Goal: Navigation & Orientation: Find specific page/section

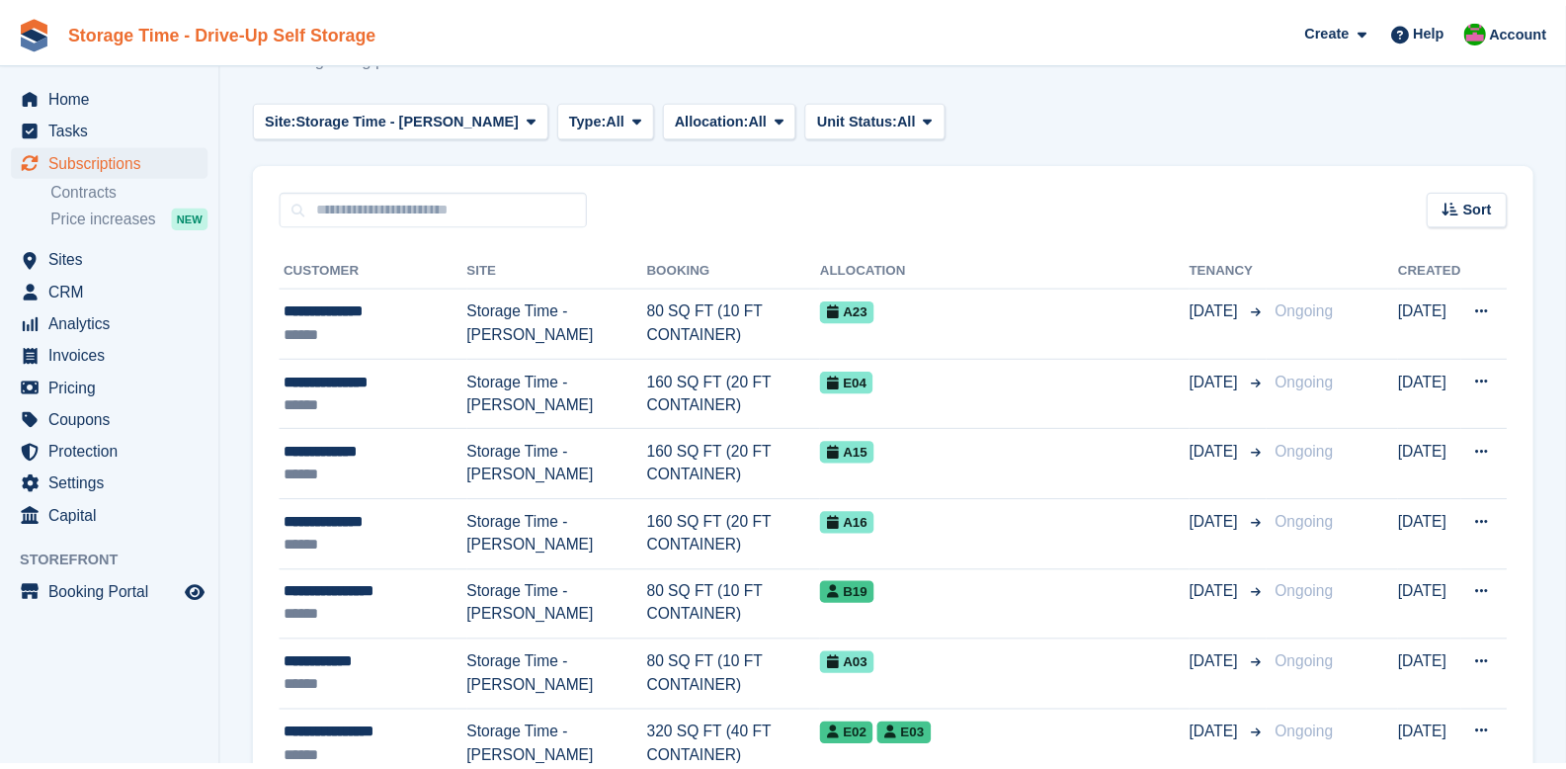
scroll to position [209, 0]
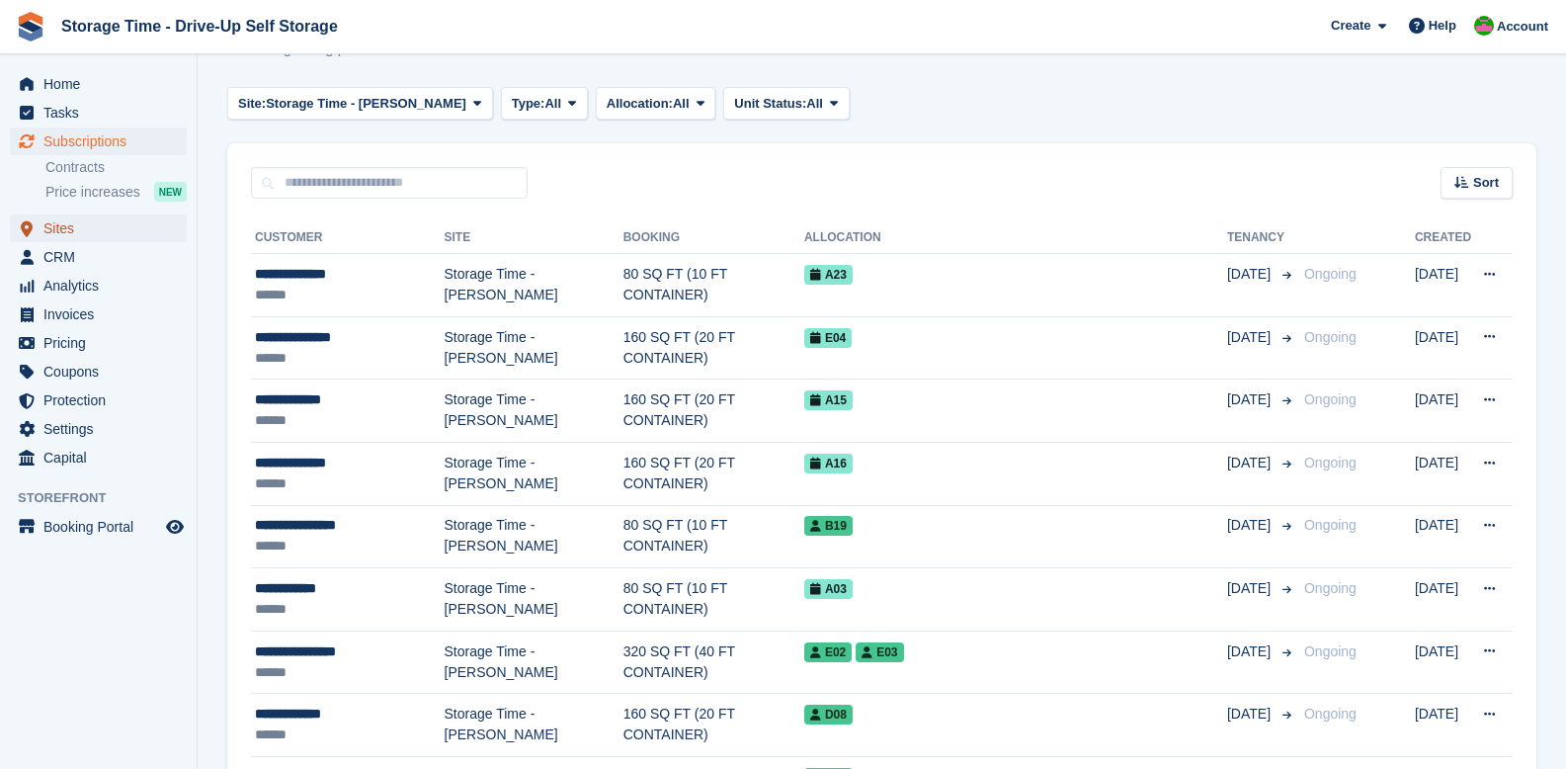
click at [54, 230] on span "Sites" at bounding box center [102, 228] width 119 height 28
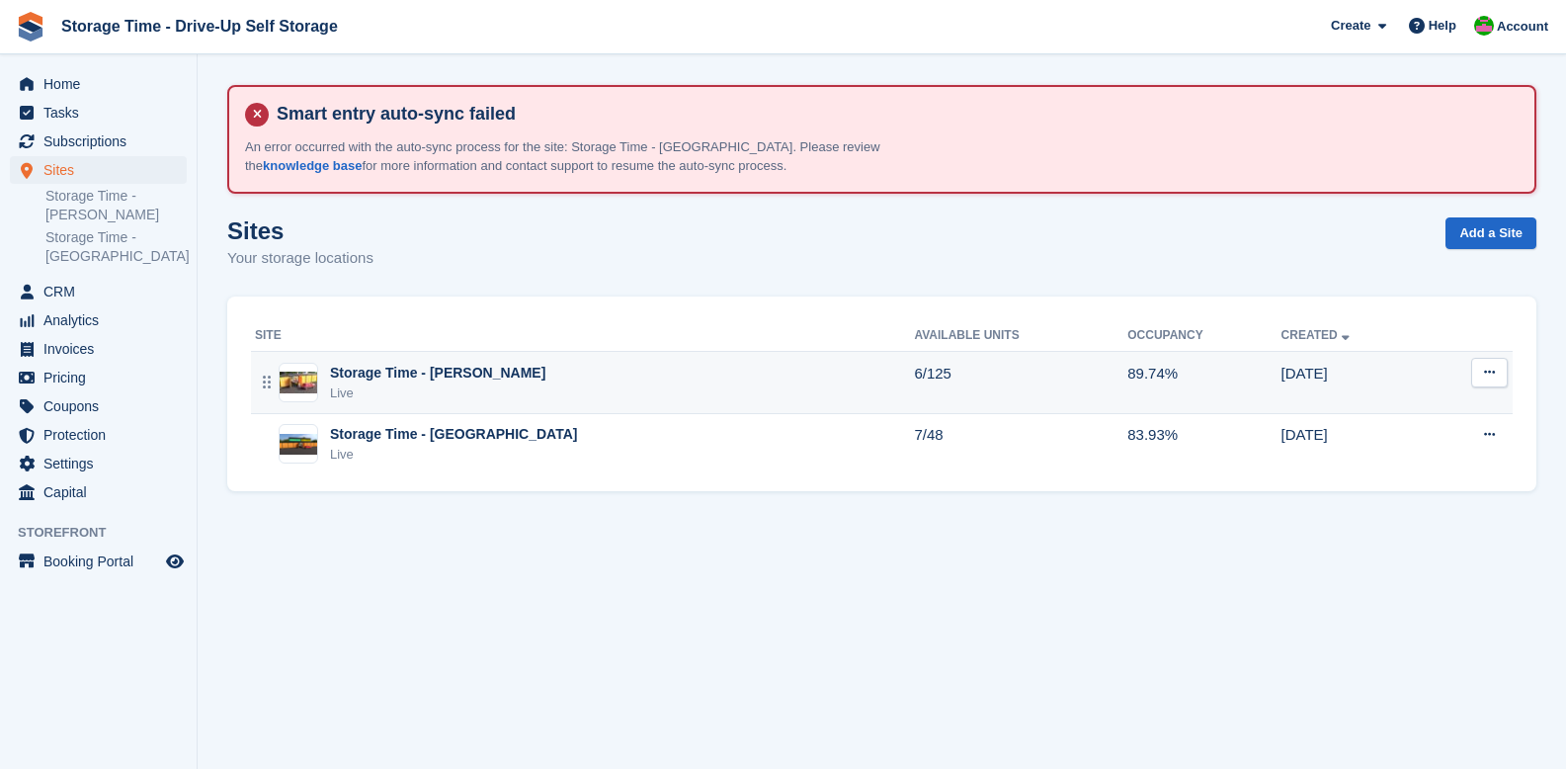
click at [426, 386] on div "Live" at bounding box center [437, 393] width 215 height 20
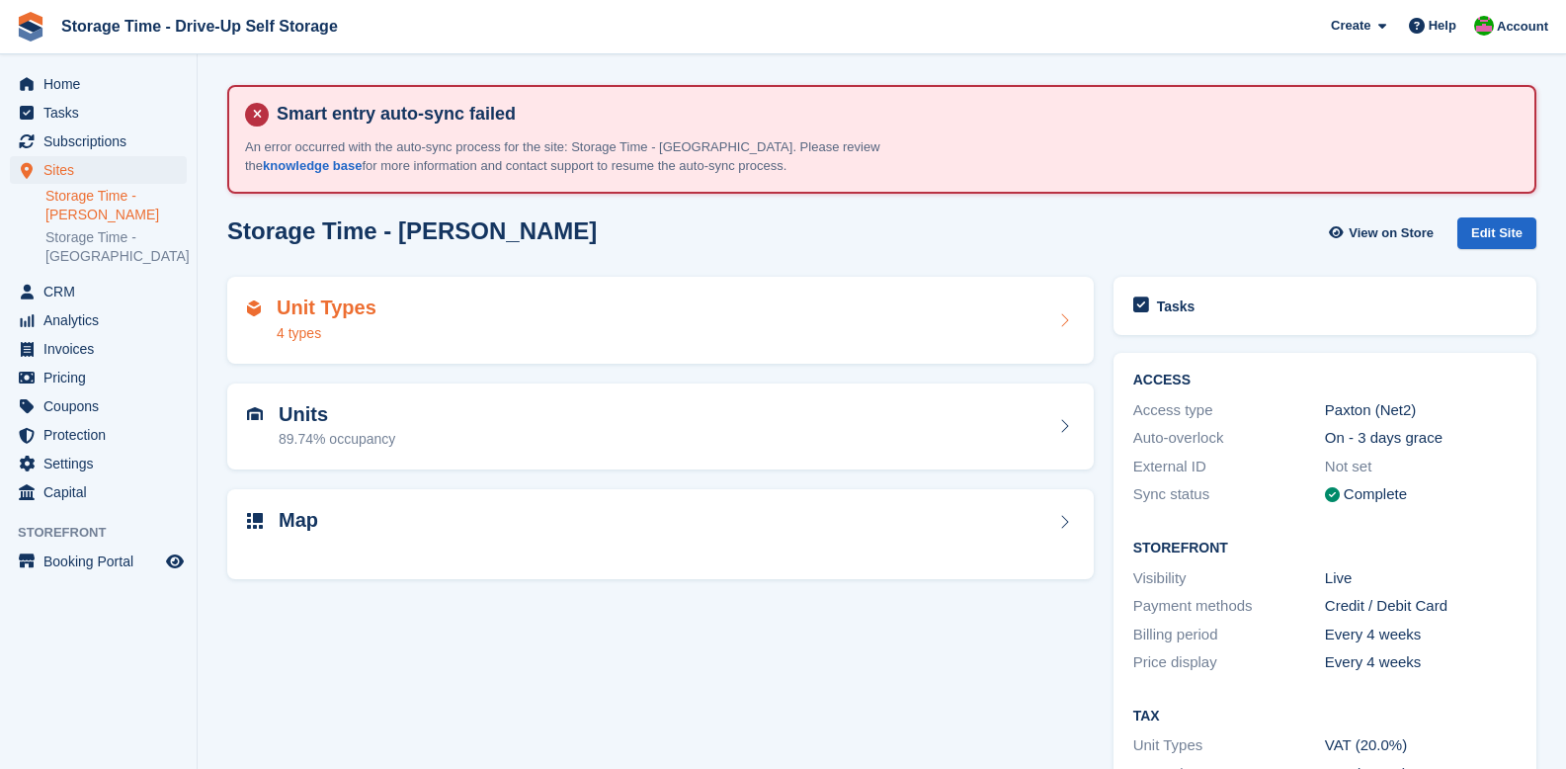
click at [395, 327] on div "Unit Types 4 types" at bounding box center [660, 319] width 827 height 47
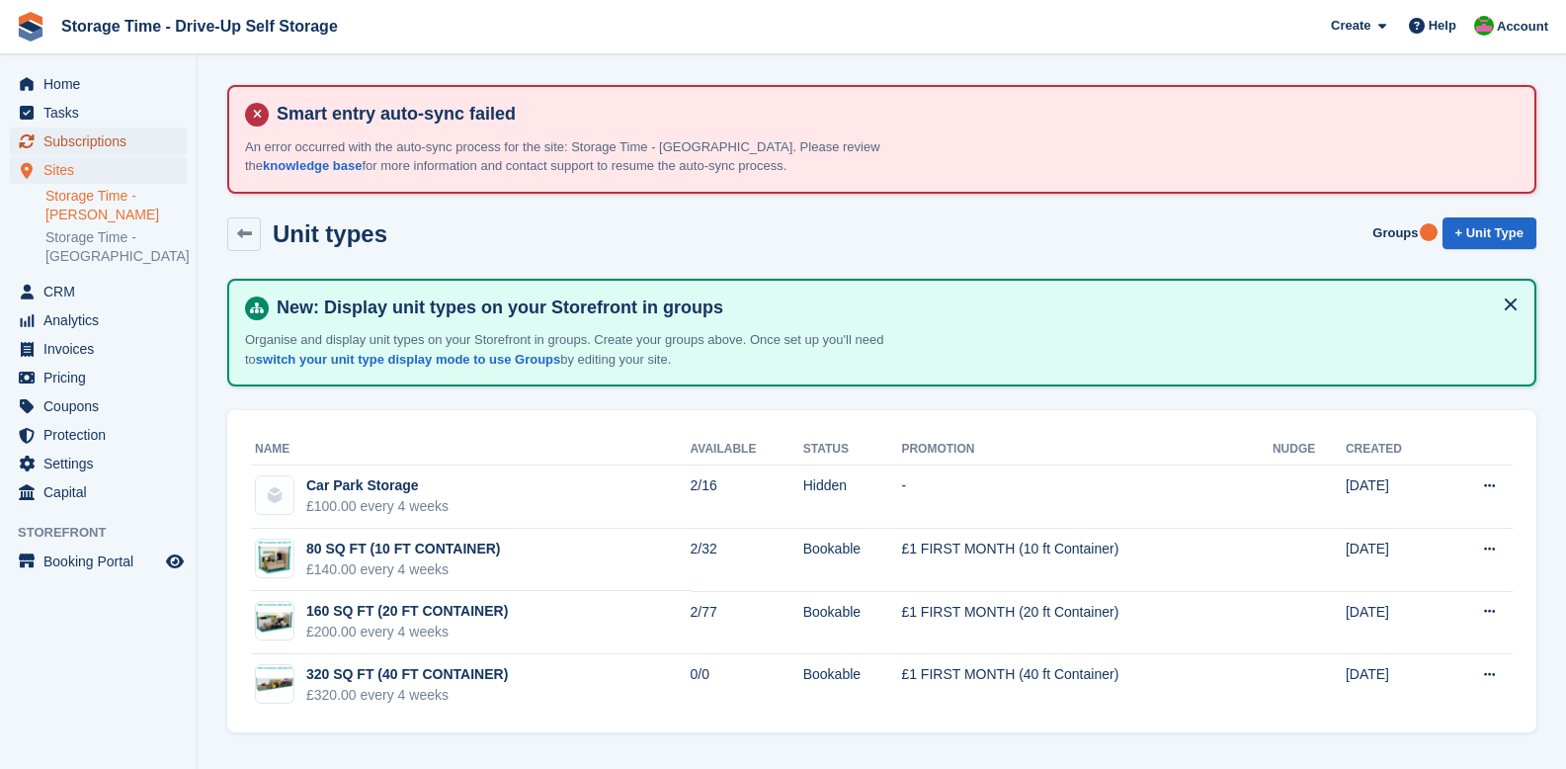
click at [91, 140] on span "Subscriptions" at bounding box center [102, 141] width 119 height 28
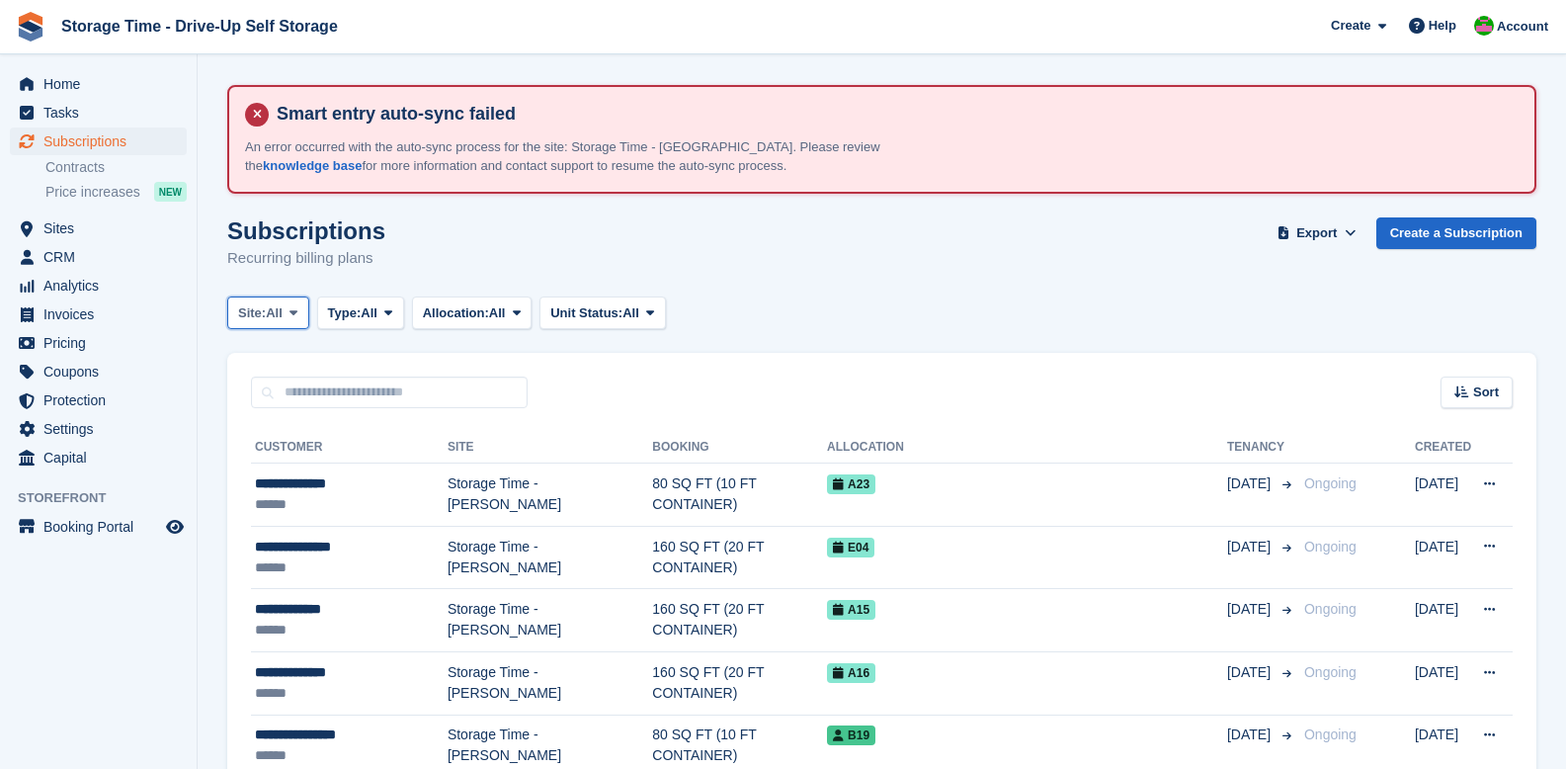
click at [266, 313] on span "Site:" at bounding box center [252, 313] width 28 height 20
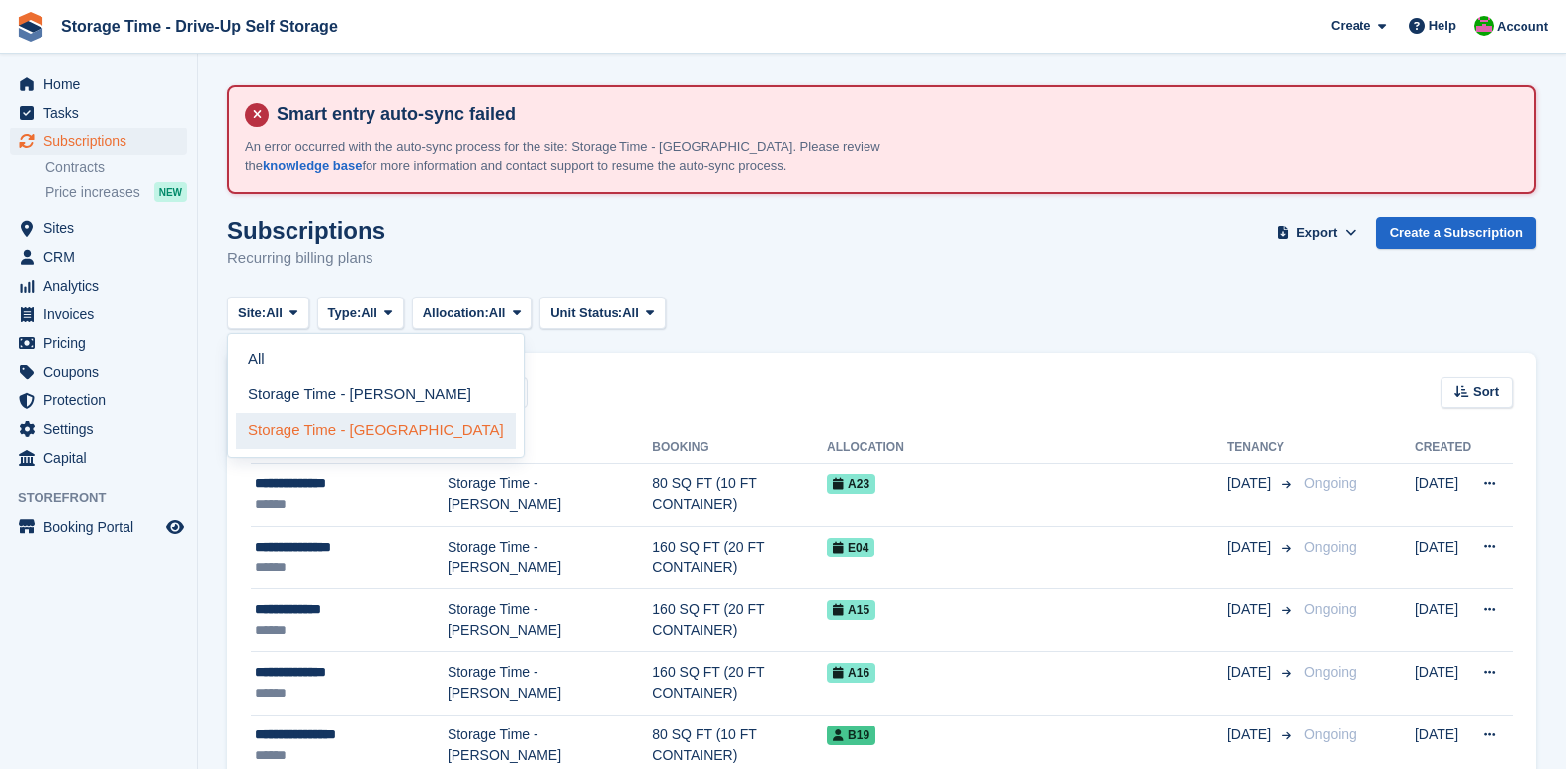
click at [320, 424] on link "Storage Time - [GEOGRAPHIC_DATA]" at bounding box center [376, 431] width 280 height 36
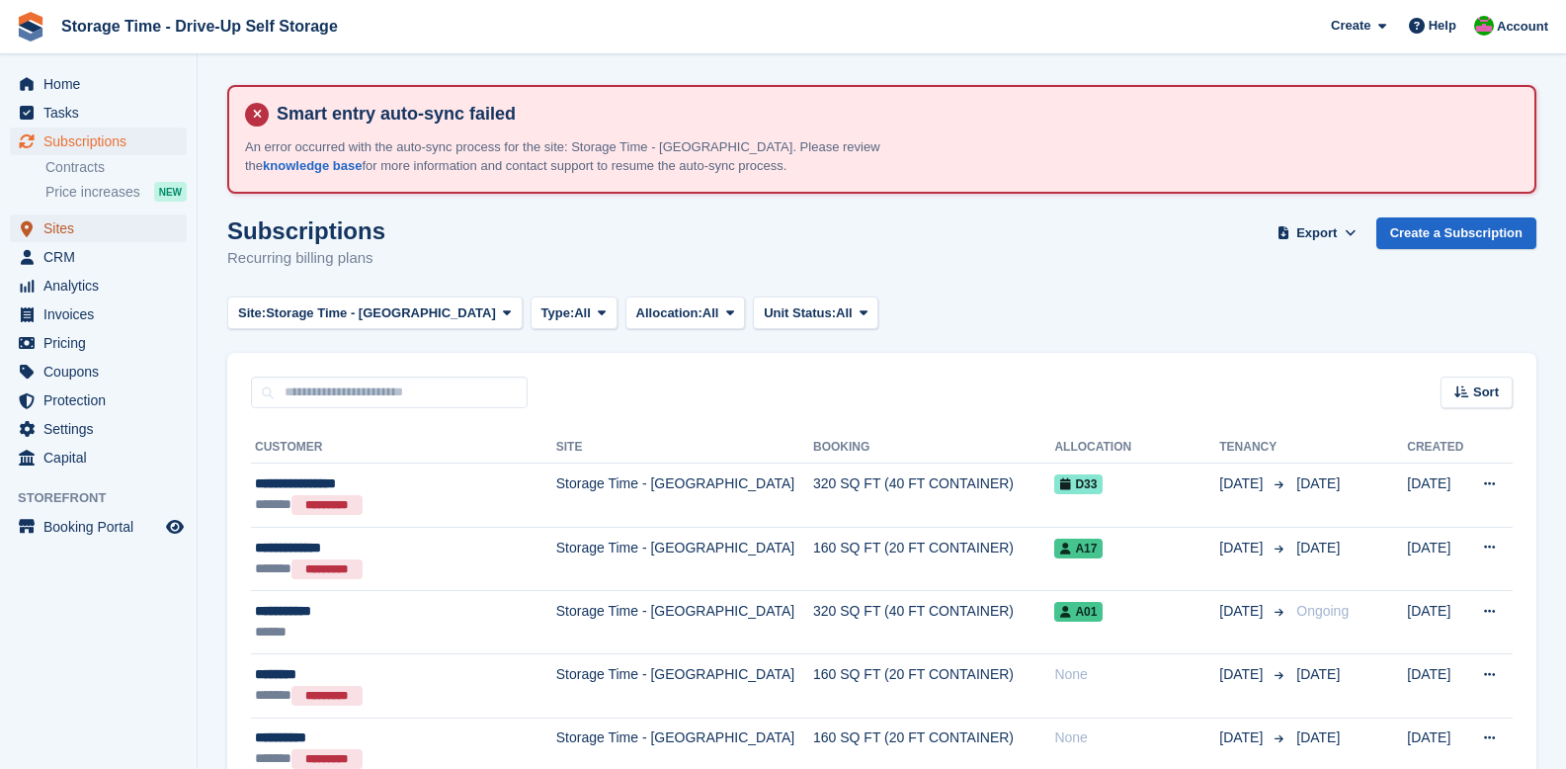
click at [60, 229] on span "Sites" at bounding box center [102, 228] width 119 height 28
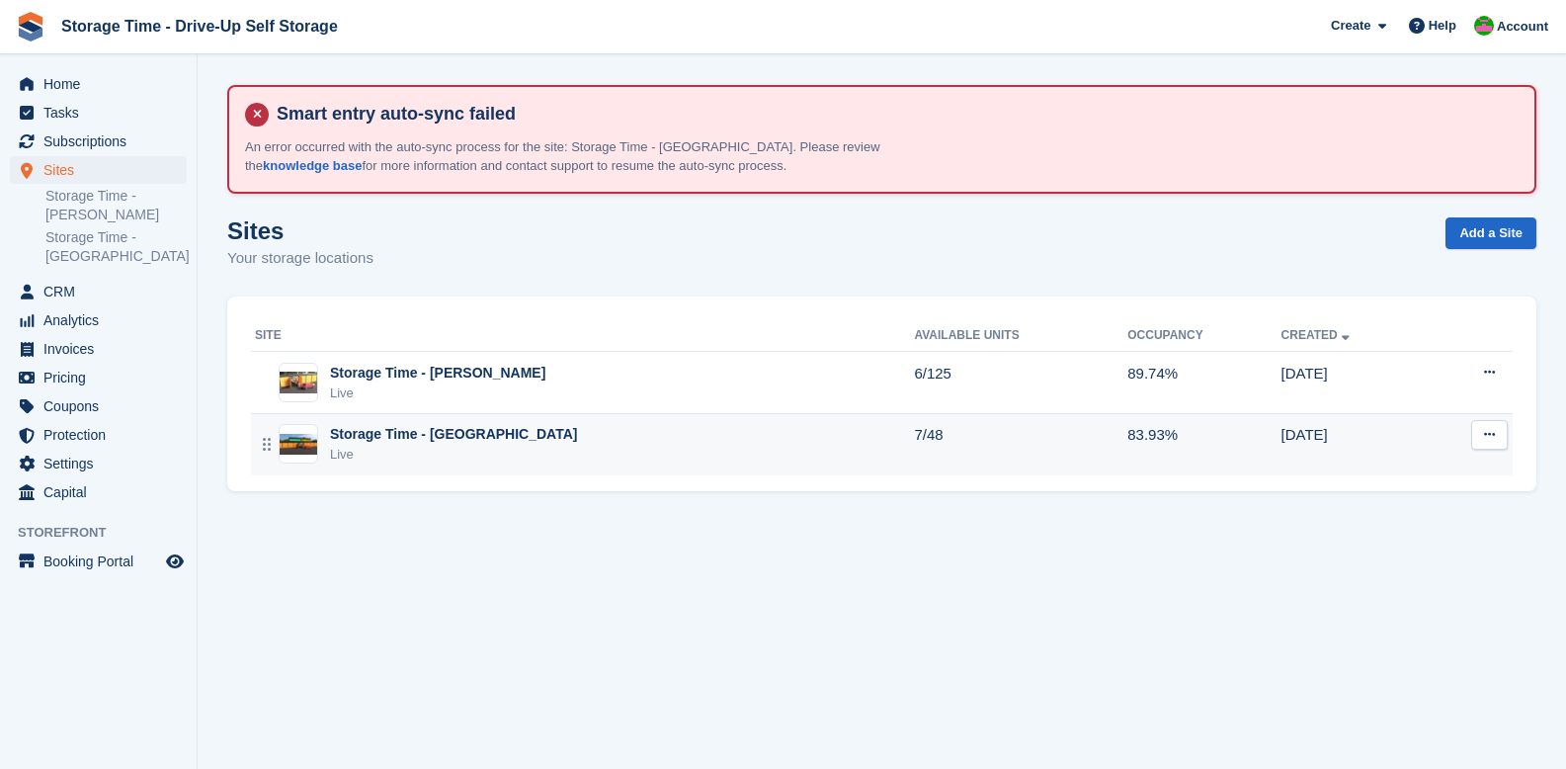
click at [455, 449] on div "Live" at bounding box center [453, 455] width 247 height 20
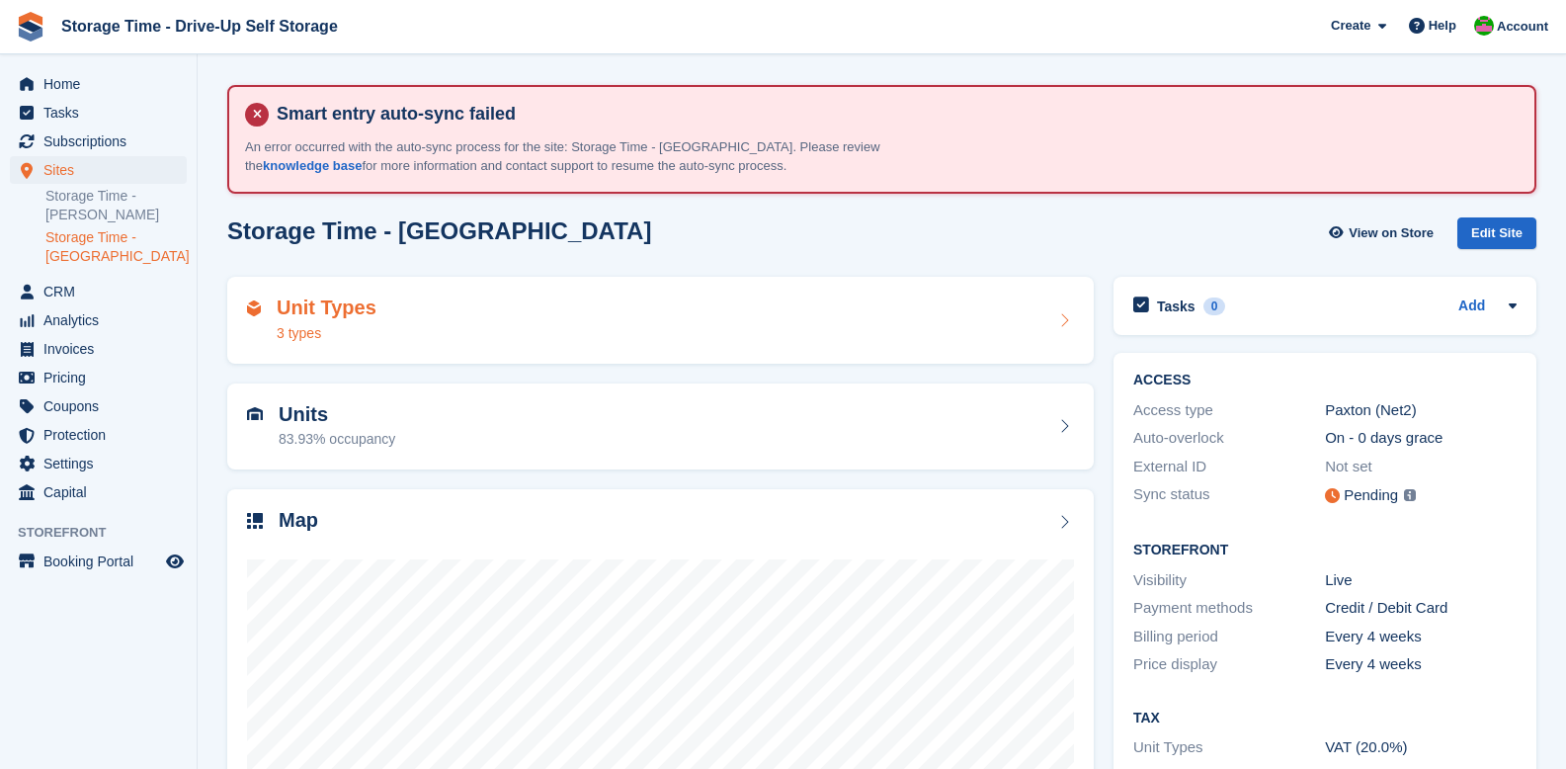
click at [374, 339] on div "3 types" at bounding box center [327, 333] width 100 height 21
